Goal: Task Accomplishment & Management: Use online tool/utility

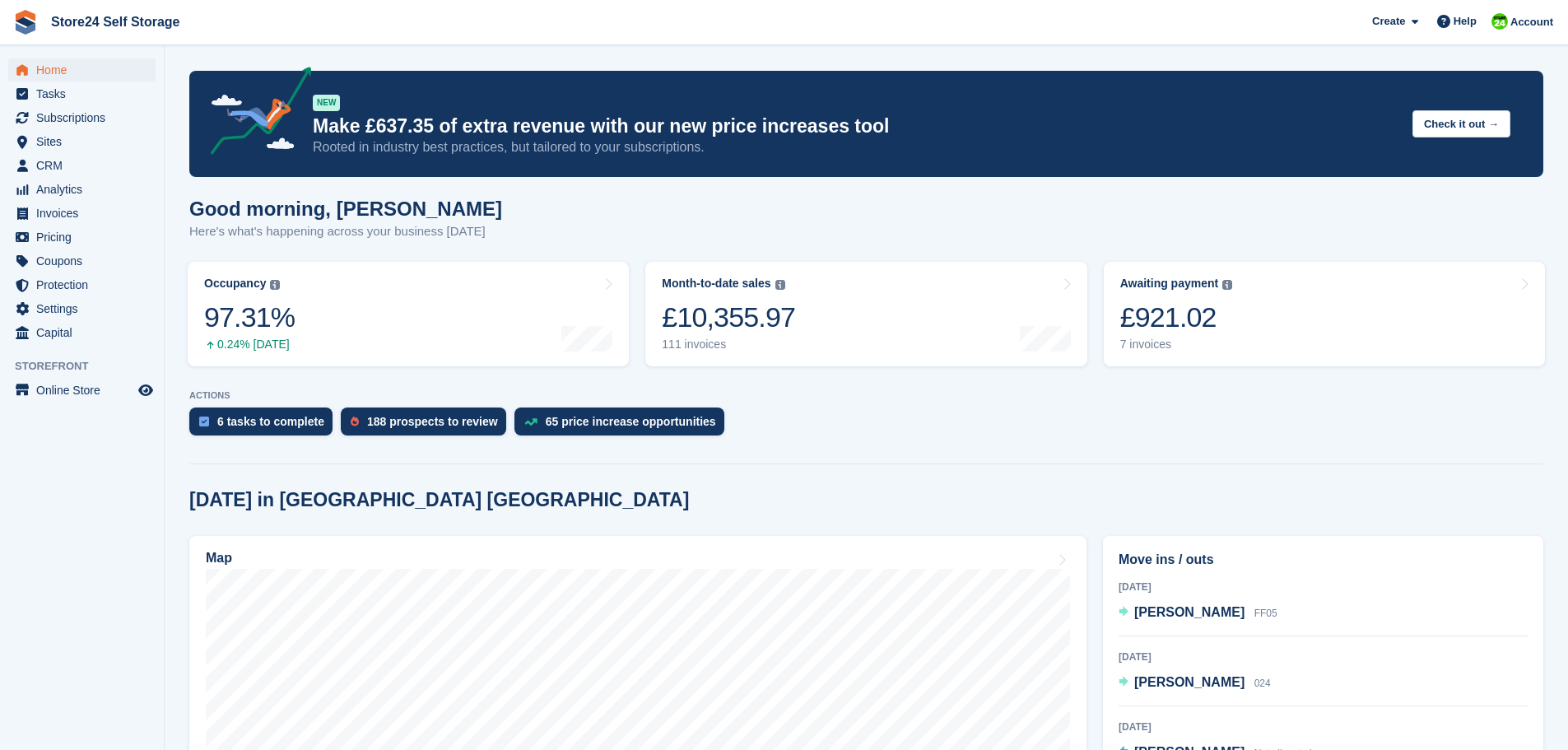
scroll to position [247, 0]
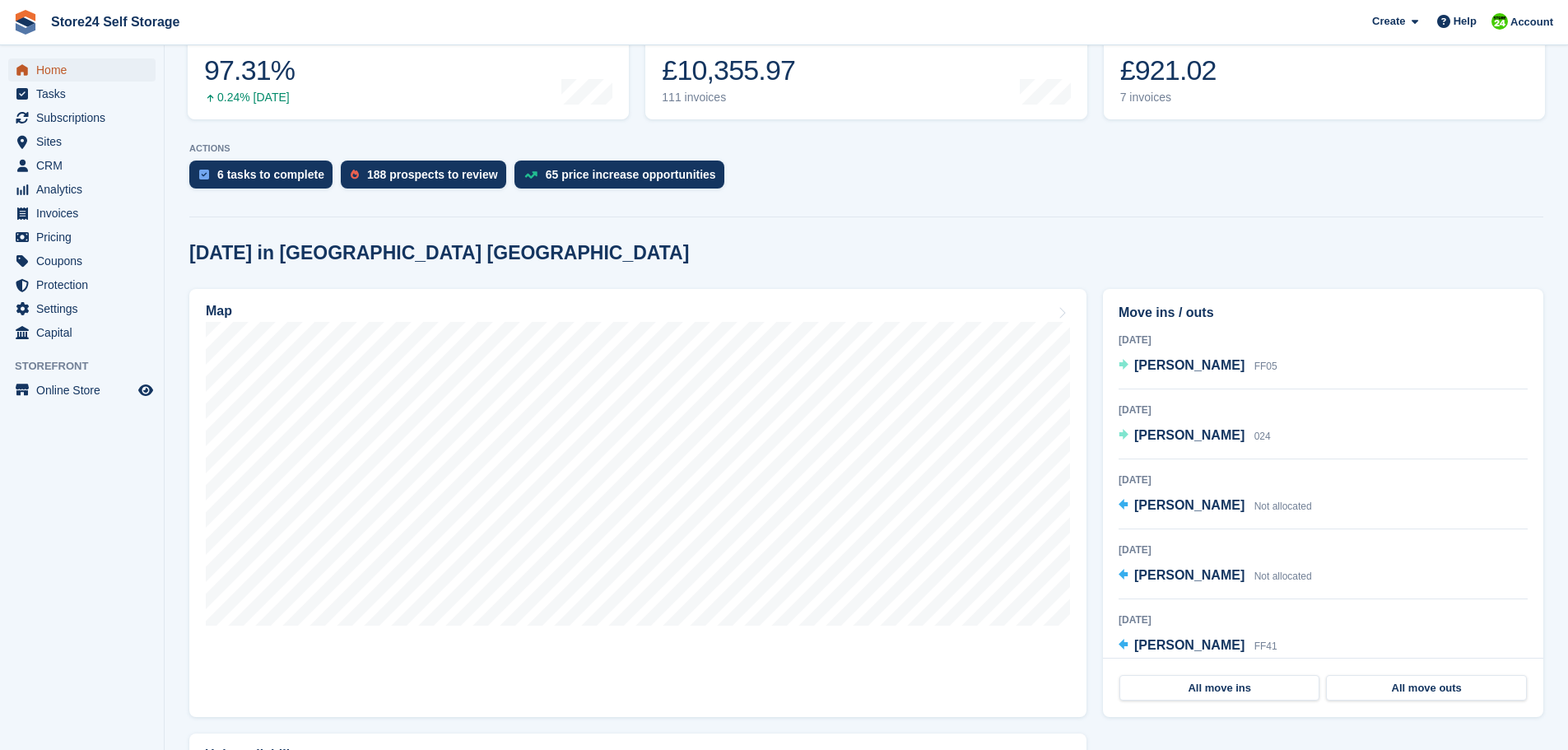
click at [42, 71] on span "Home" at bounding box center [86, 69] width 98 height 23
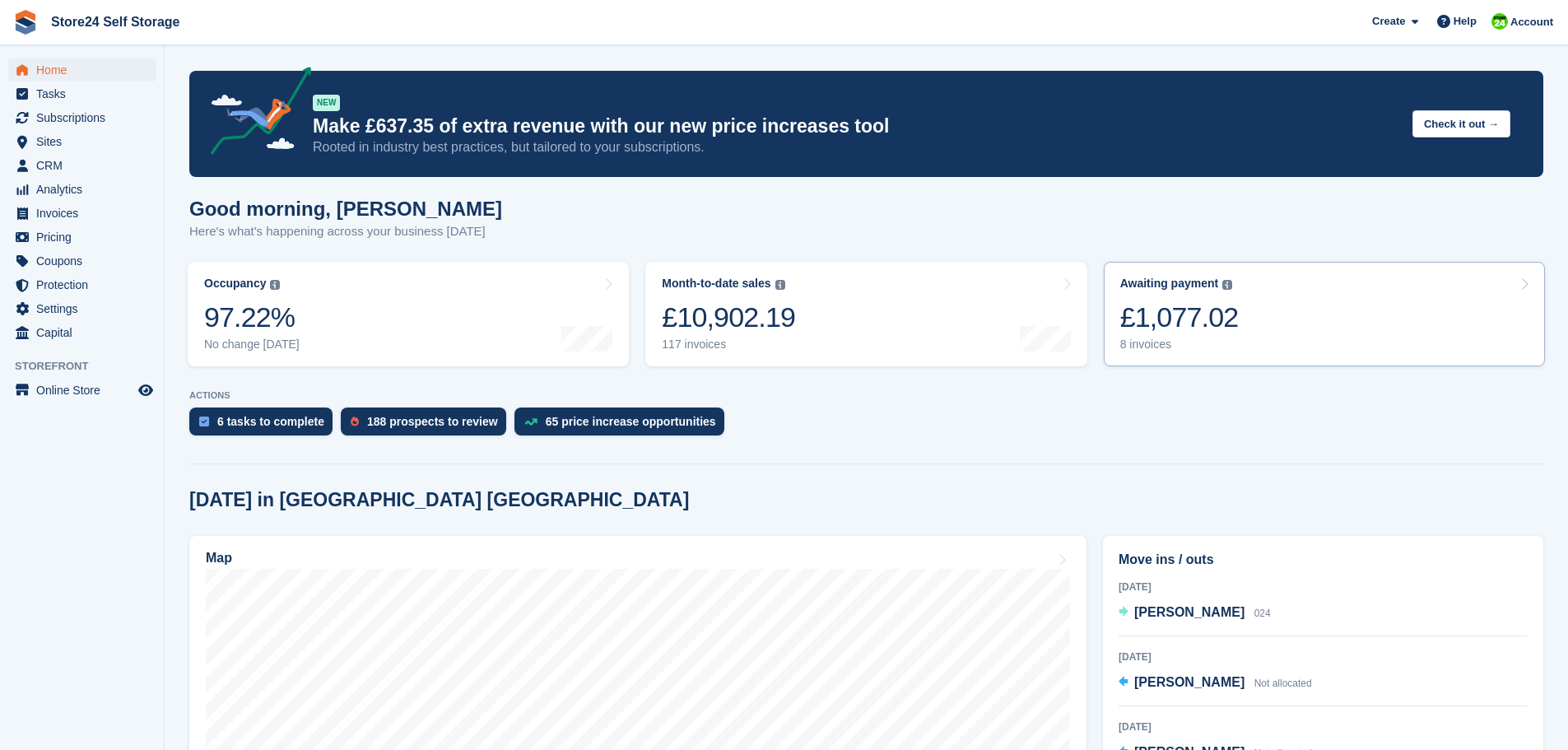
click at [1162, 334] on div "£1,077.02" at bounding box center [1179, 317] width 118 height 34
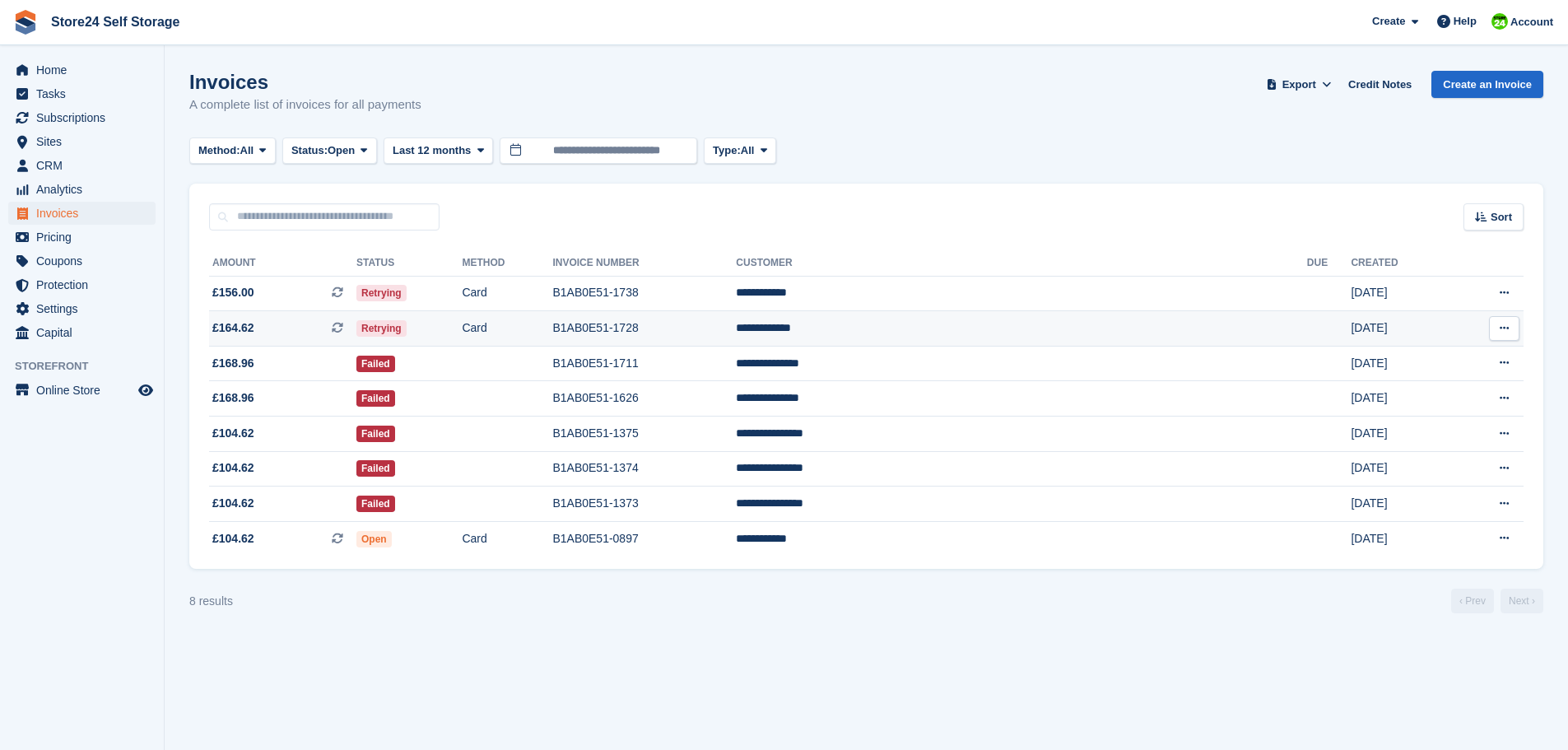
click at [343, 295] on icon at bounding box center [337, 292] width 12 height 12
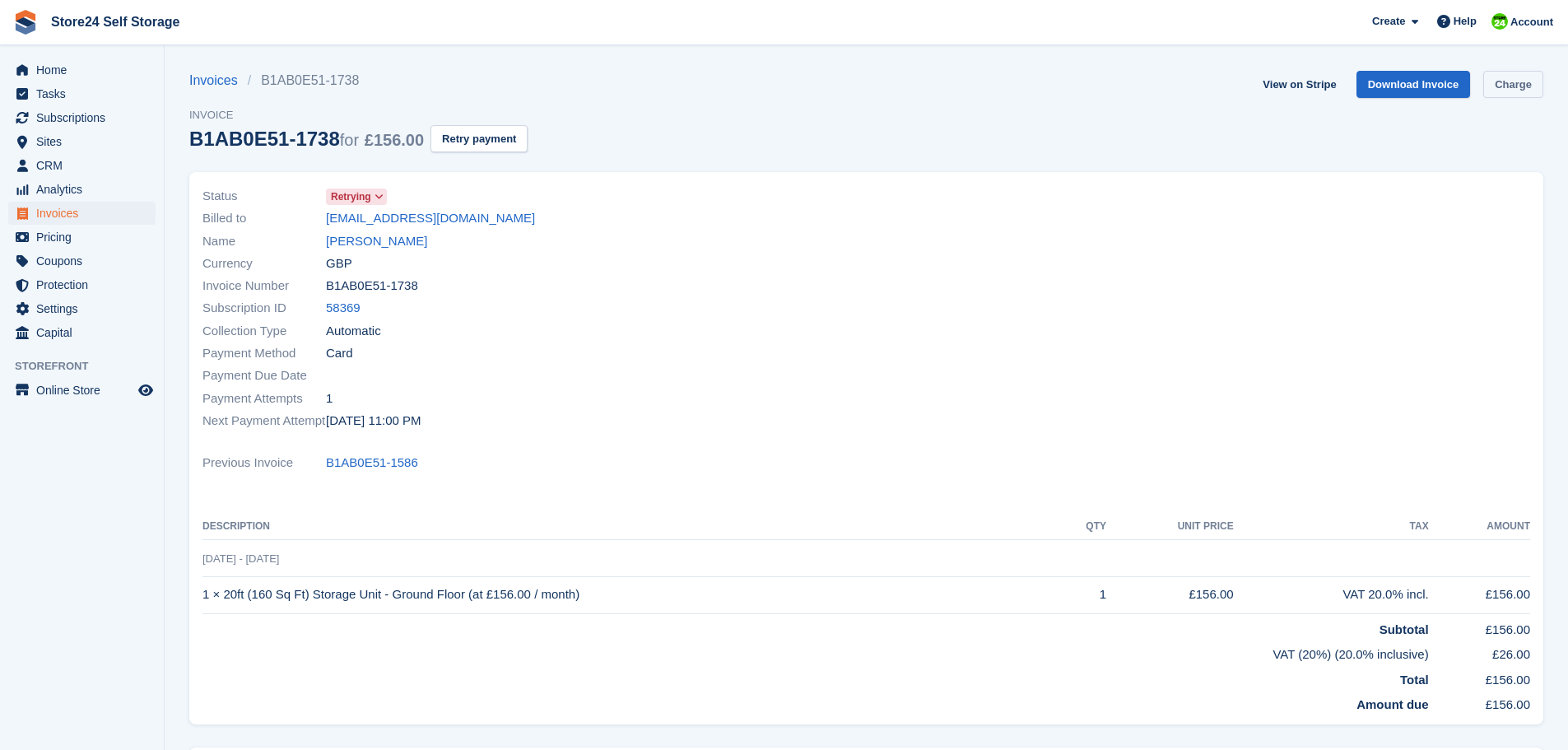
click at [1506, 88] on link "Charge" at bounding box center [1513, 85] width 60 height 27
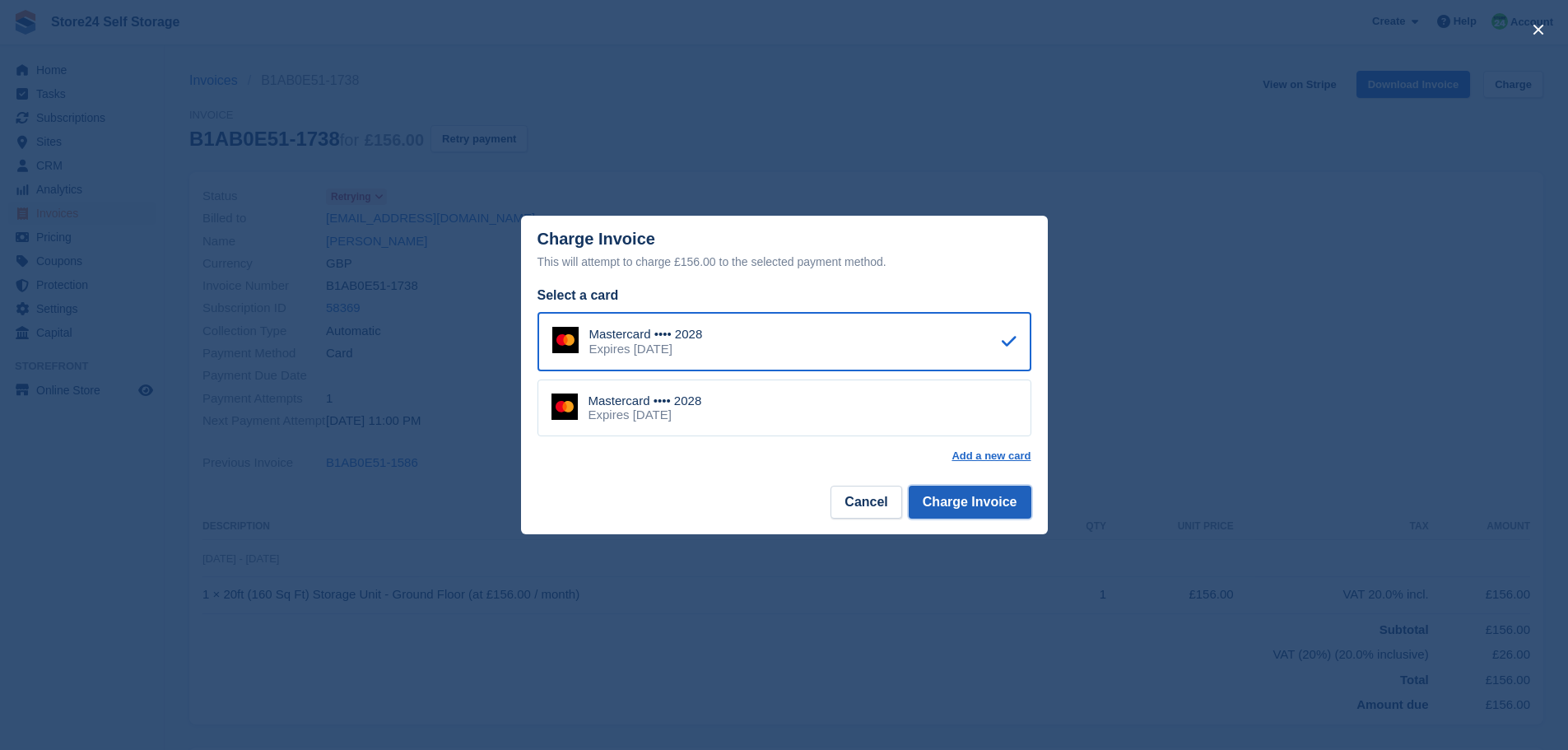
click at [971, 499] on button "Charge Invoice" at bounding box center [969, 502] width 123 height 33
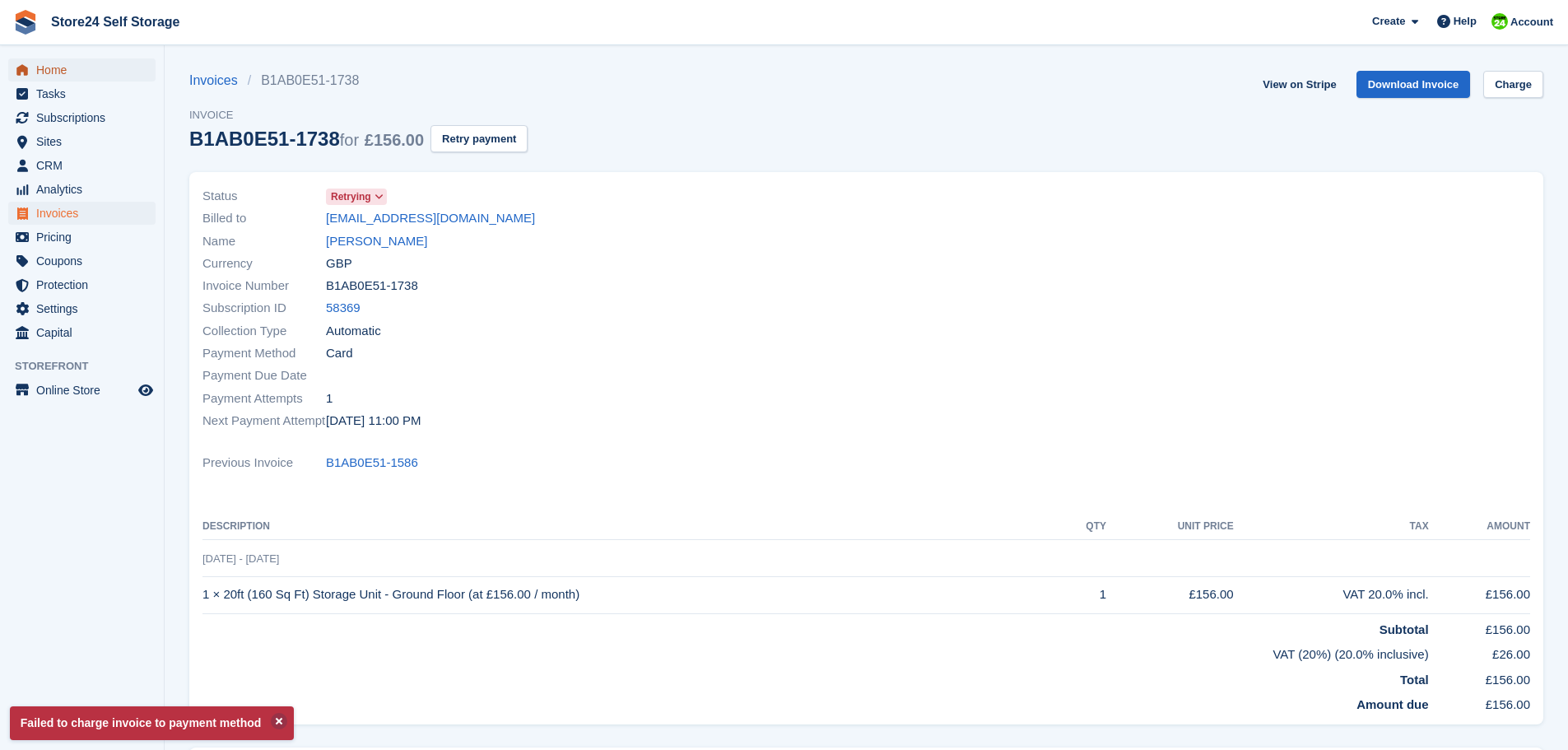
click at [46, 73] on span "Home" at bounding box center [86, 69] width 98 height 23
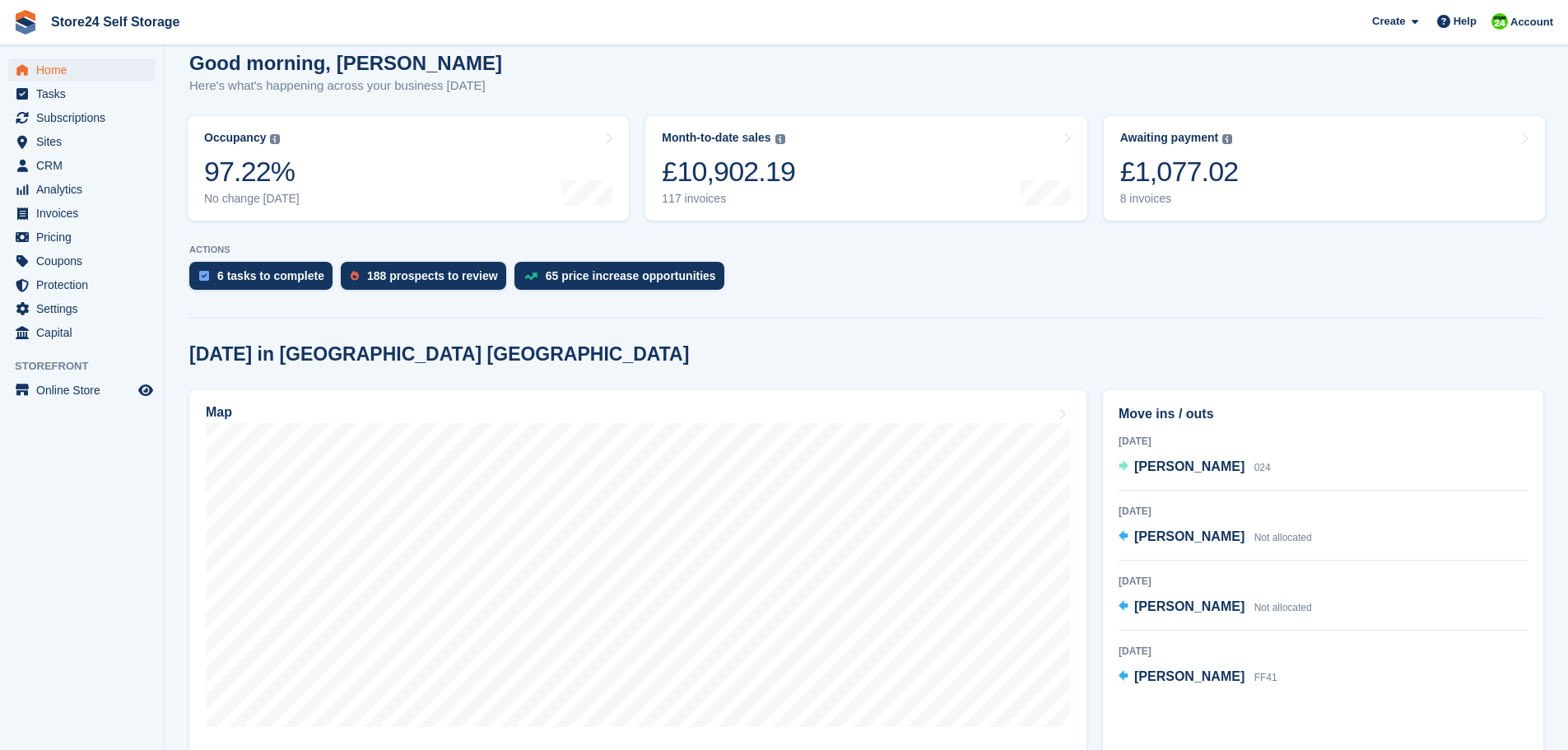
scroll to position [247, 0]
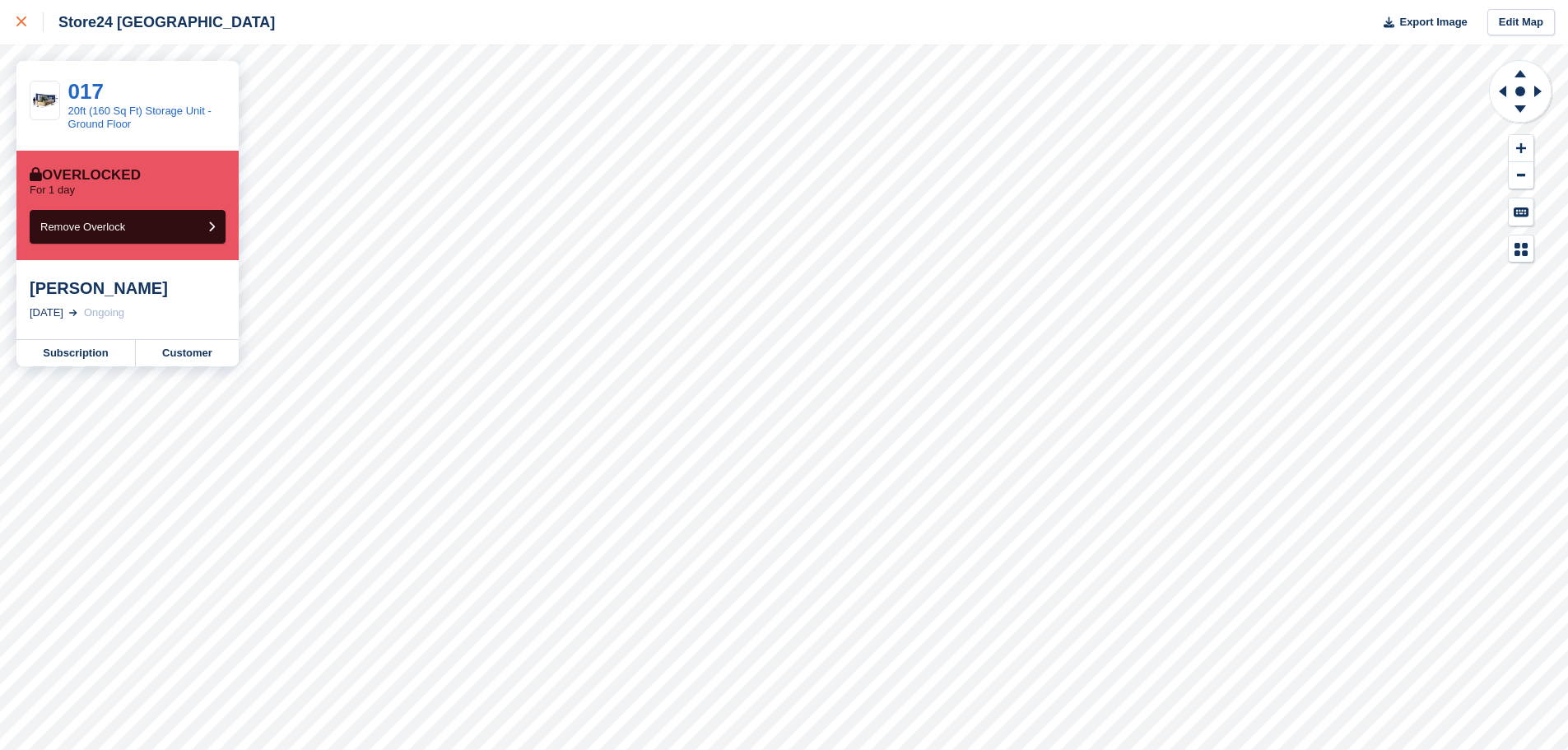
click at [23, 26] on icon at bounding box center [21, 21] width 10 height 10
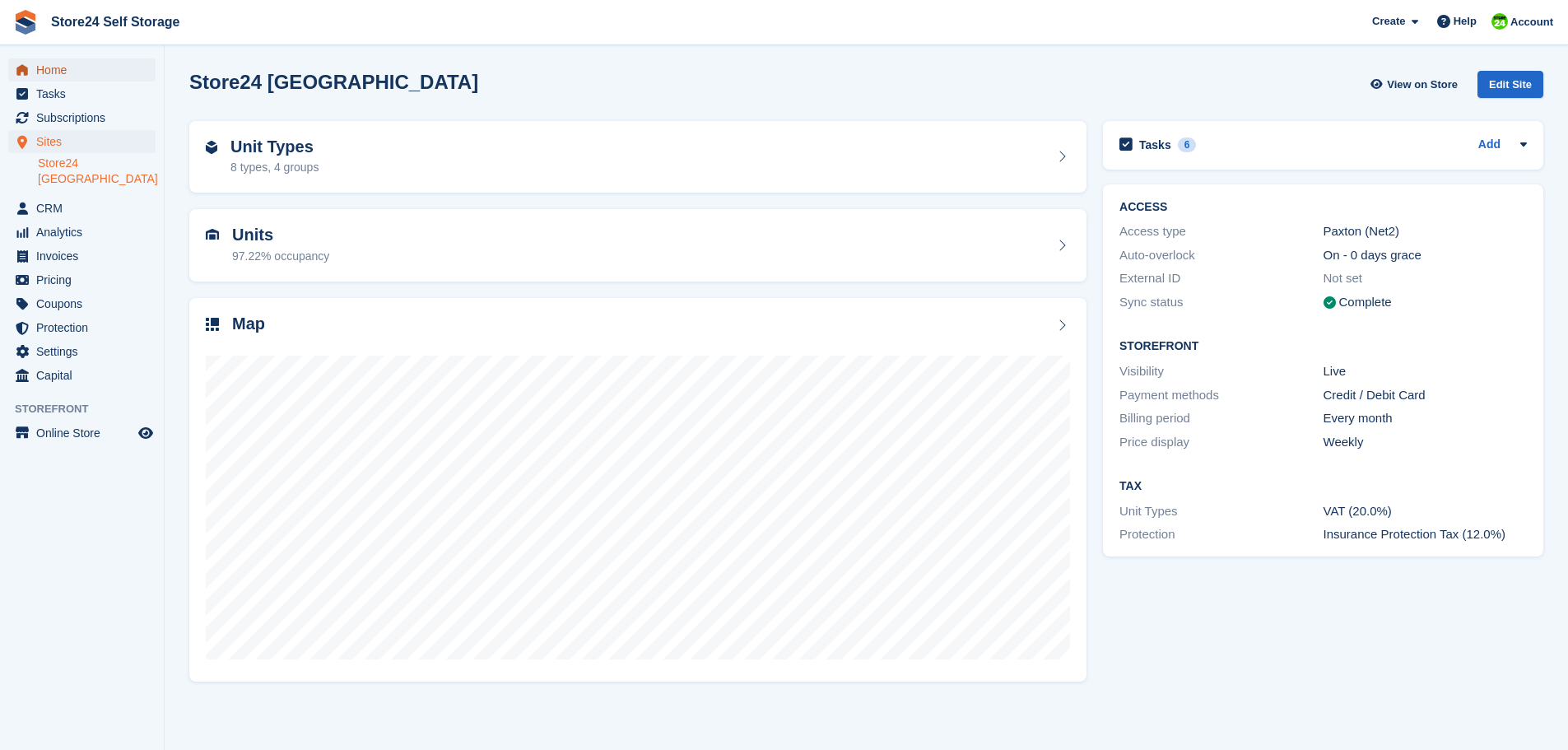
click at [45, 65] on span "Home" at bounding box center [86, 69] width 98 height 23
